Goal: Find specific page/section: Find specific page/section

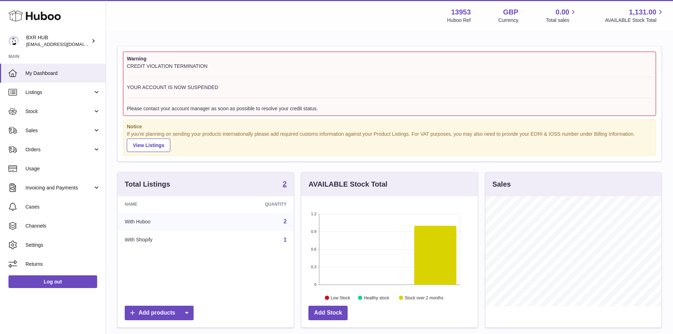
scroll to position [110, 176]
click at [74, 92] on span "Listings" at bounding box center [58, 92] width 67 height 7
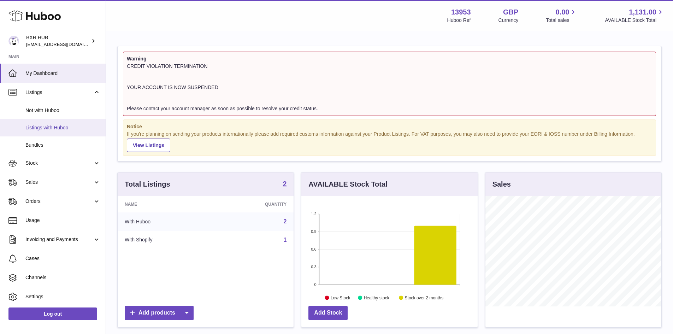
click at [67, 127] on span "Listings with Huboo" at bounding box center [62, 127] width 75 height 7
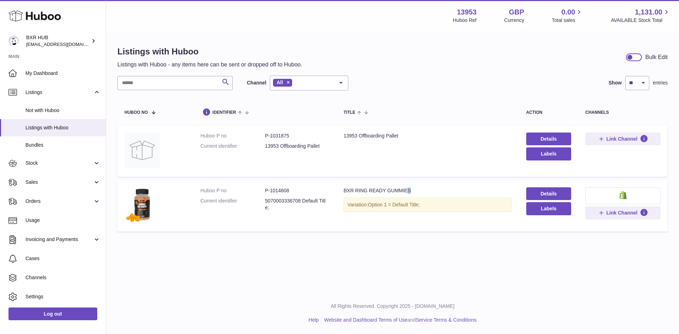
drag, startPoint x: 407, startPoint y: 190, endPoint x: 401, endPoint y: 190, distance: 6.7
click at [401, 190] on div "BXR RING READY GUMMIES" at bounding box center [427, 190] width 168 height 7
click at [419, 190] on div "BXR RING READY GUMMIES" at bounding box center [427, 190] width 168 height 7
